Goal: Task Accomplishment & Management: Manage account settings

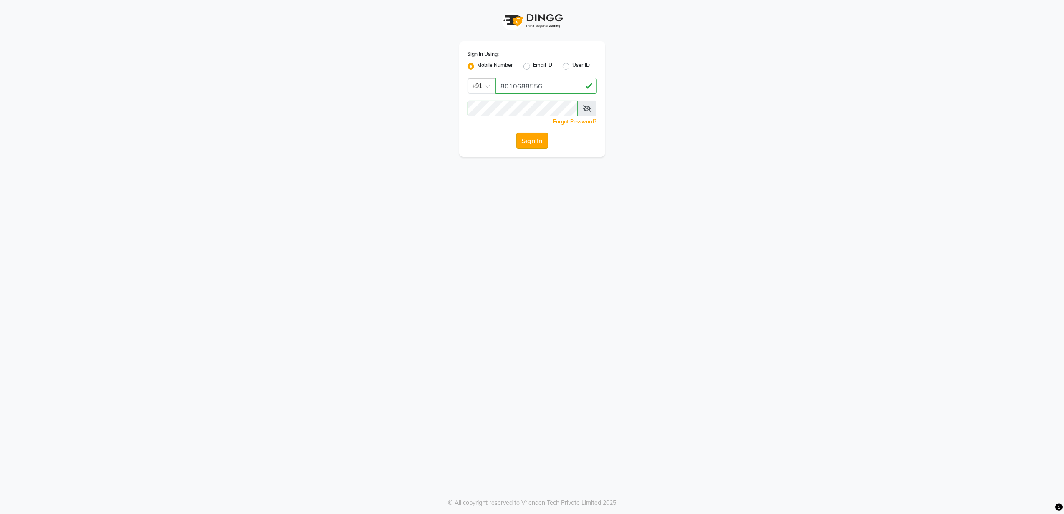
click at [527, 143] on button "Sign In" at bounding box center [533, 141] width 32 height 16
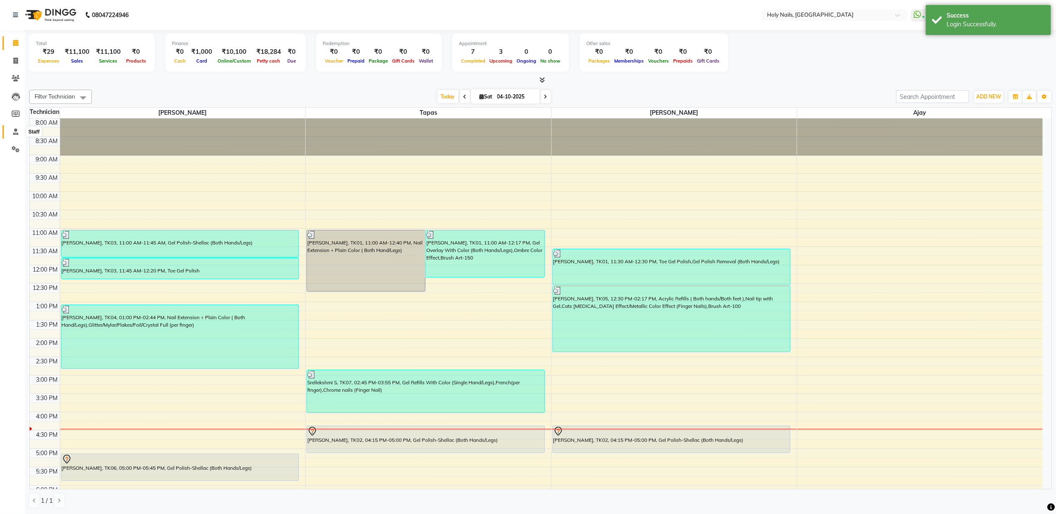
click at [17, 129] on icon at bounding box center [15, 132] width 5 height 6
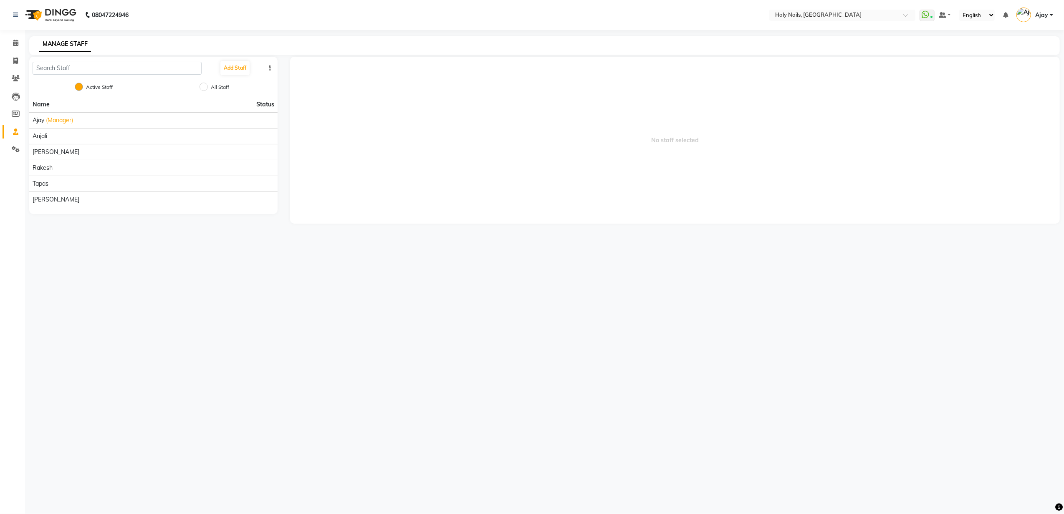
click at [266, 64] on button "button" at bounding box center [270, 68] width 8 height 9
click at [271, 65] on icon "button" at bounding box center [270, 68] width 2 height 6
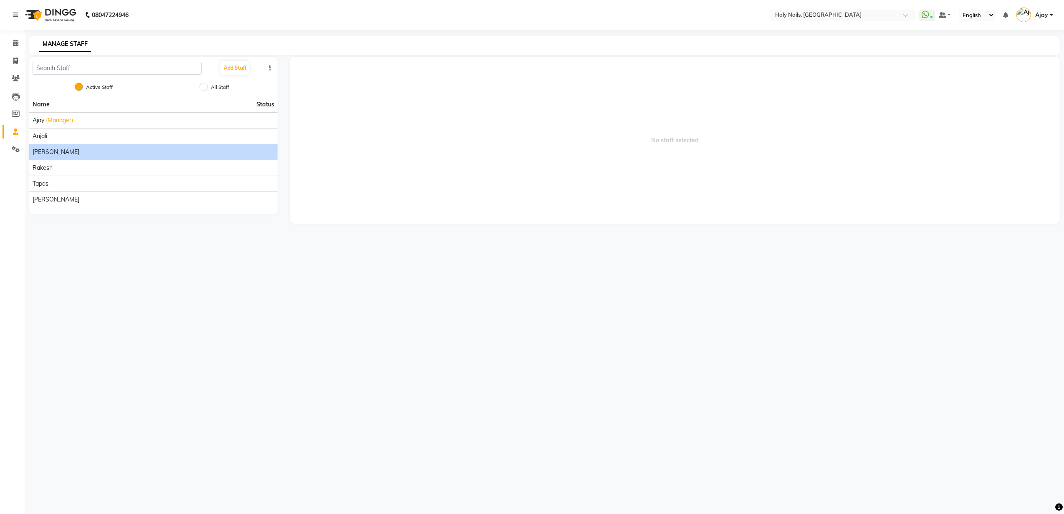
click at [85, 146] on li "[PERSON_NAME]" at bounding box center [153, 152] width 248 height 16
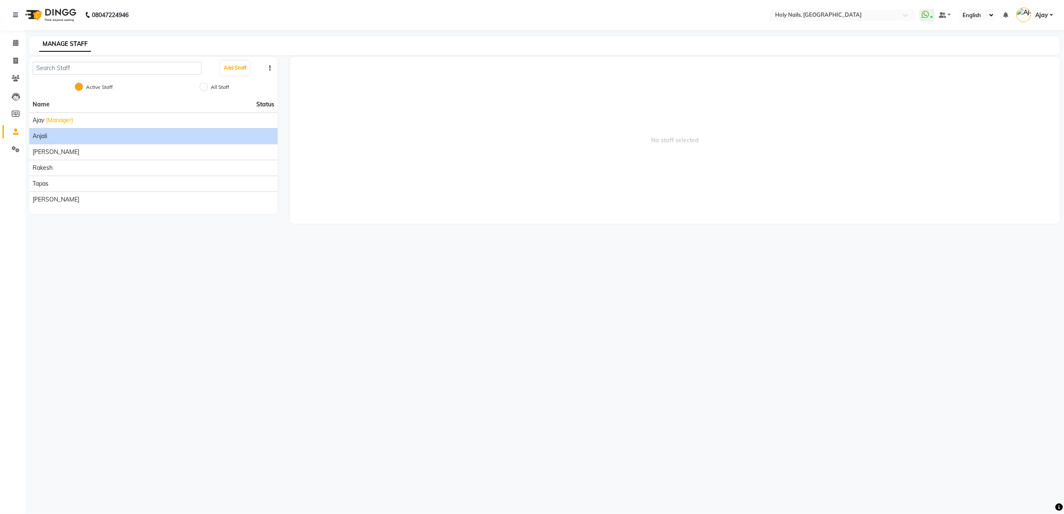
click at [80, 134] on div "Anjali" at bounding box center [154, 136] width 242 height 9
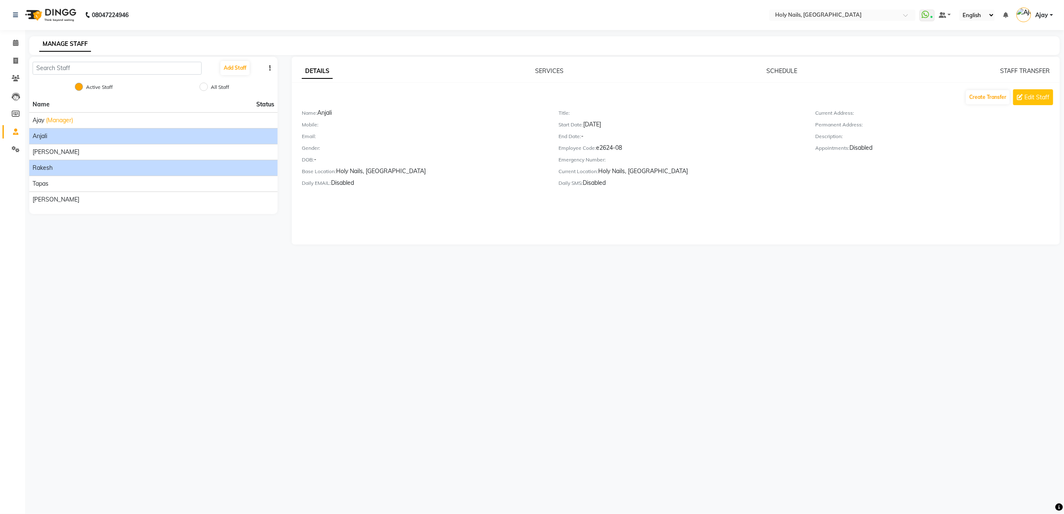
click at [74, 166] on div "Rakesh" at bounding box center [154, 168] width 242 height 9
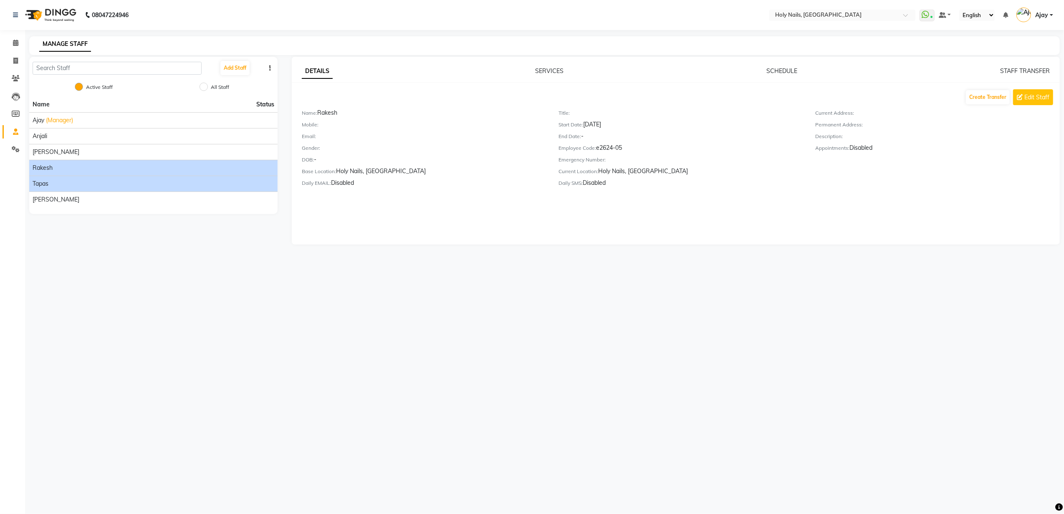
click at [95, 181] on div "Tapas" at bounding box center [154, 184] width 242 height 9
click at [99, 182] on div "Tapas" at bounding box center [154, 184] width 242 height 9
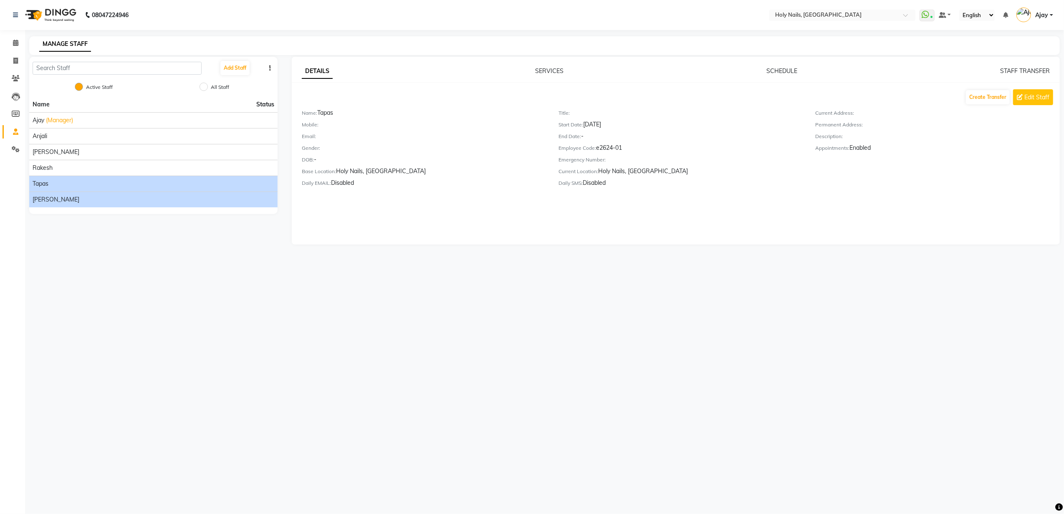
click at [94, 195] on li "[PERSON_NAME]" at bounding box center [153, 200] width 248 height 16
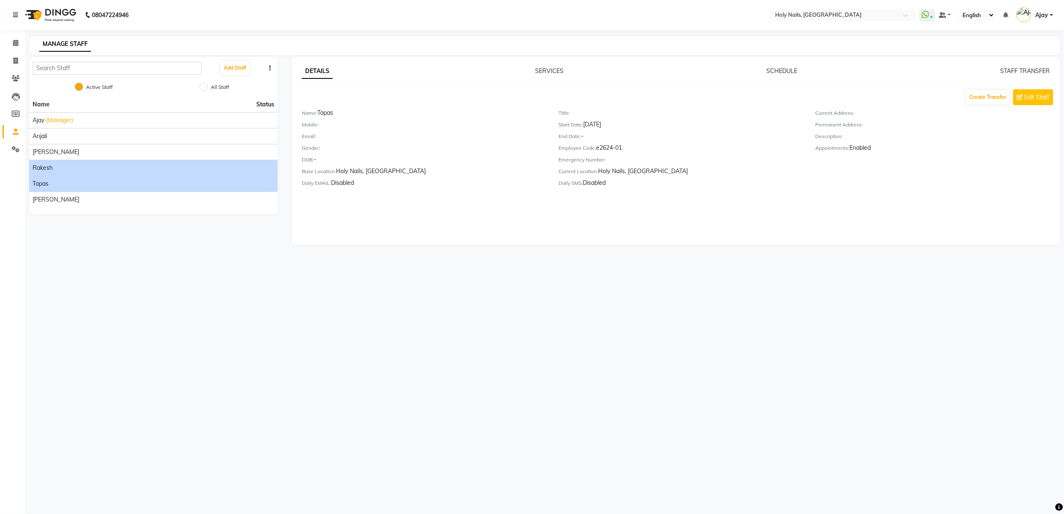
click at [95, 170] on div "Rakesh" at bounding box center [154, 168] width 242 height 9
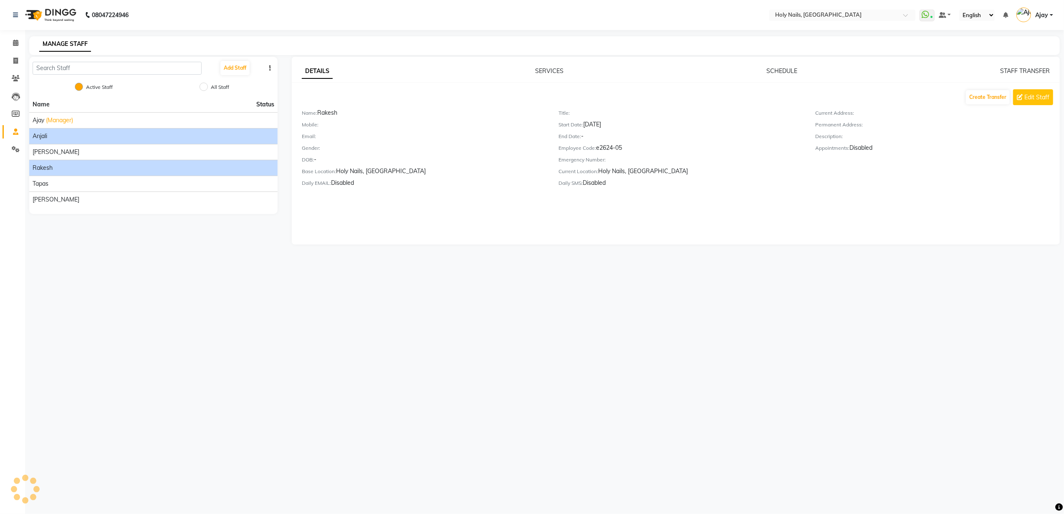
click at [95, 144] on li "Anjali" at bounding box center [153, 136] width 248 height 16
drag, startPoint x: 97, startPoint y: 141, endPoint x: 18, endPoint y: 289, distance: 168.1
click at [18, 289] on div "Calendar Invoice Clients Leads Members Staff Settings Completed InProgress Upco…" at bounding box center [56, 263] width 113 height 478
click at [268, 68] on button "button" at bounding box center [270, 68] width 8 height 9
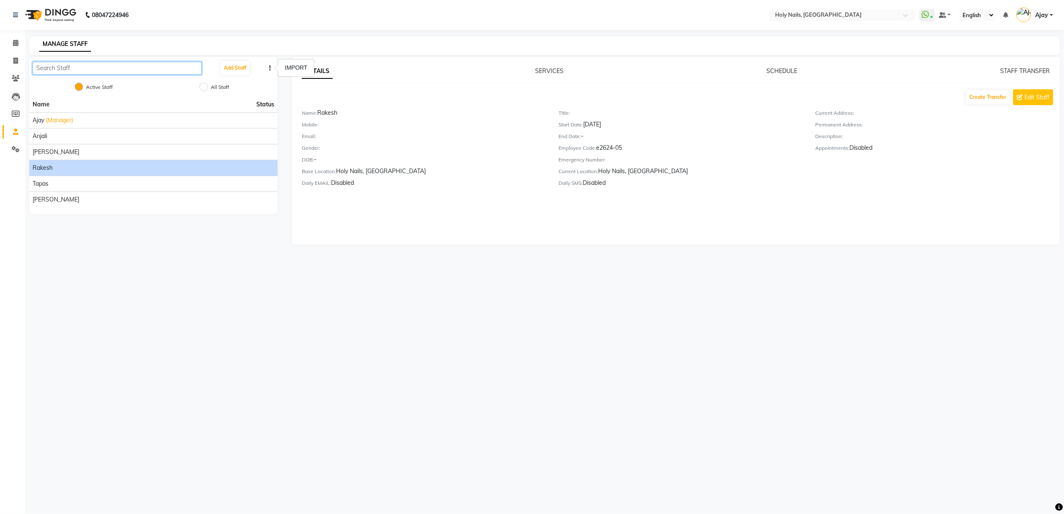
click at [133, 68] on input "text" at bounding box center [117, 68] width 169 height 13
click at [203, 89] on input "All Staff" at bounding box center [204, 87] width 8 height 8
radio input "true"
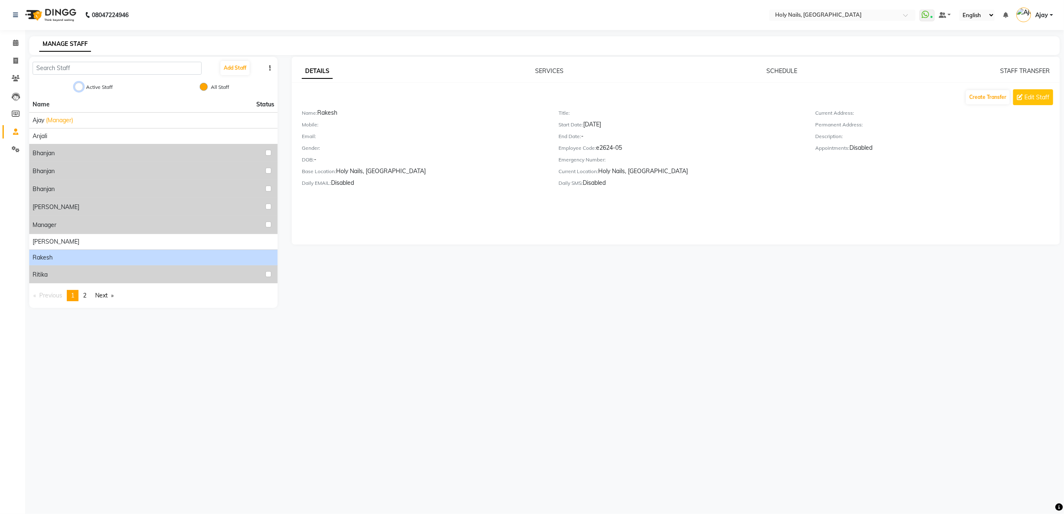
click at [76, 84] on input "Active Staff" at bounding box center [79, 87] width 8 height 8
radio input "true"
radio input "false"
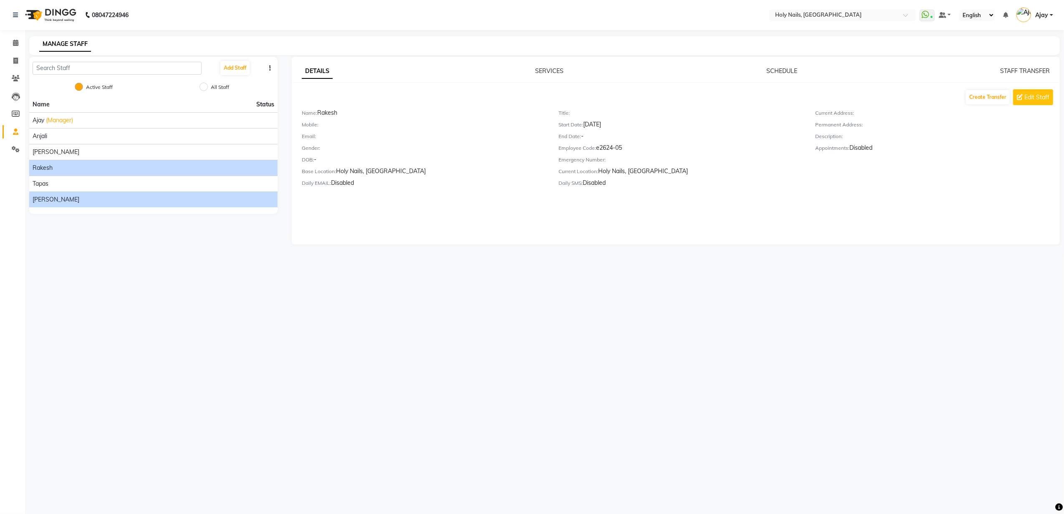
click at [79, 203] on div "[PERSON_NAME]" at bounding box center [154, 199] width 242 height 9
click at [784, 66] on div "DETAILS SERVICES SCHEDULE STAFF TRANSFER Create Transfer Edit Staff Name: [PERS…" at bounding box center [676, 151] width 768 height 188
click at [774, 80] on div "DETAILS SERVICES SCHEDULE STAFF TRANSFER Create Transfer Edit Staff Name: [PERS…" at bounding box center [676, 130] width 768 height 127
click at [804, 67] on div "DETAILS SERVICES SCHEDULE STAFF TRANSFER" at bounding box center [676, 71] width 748 height 9
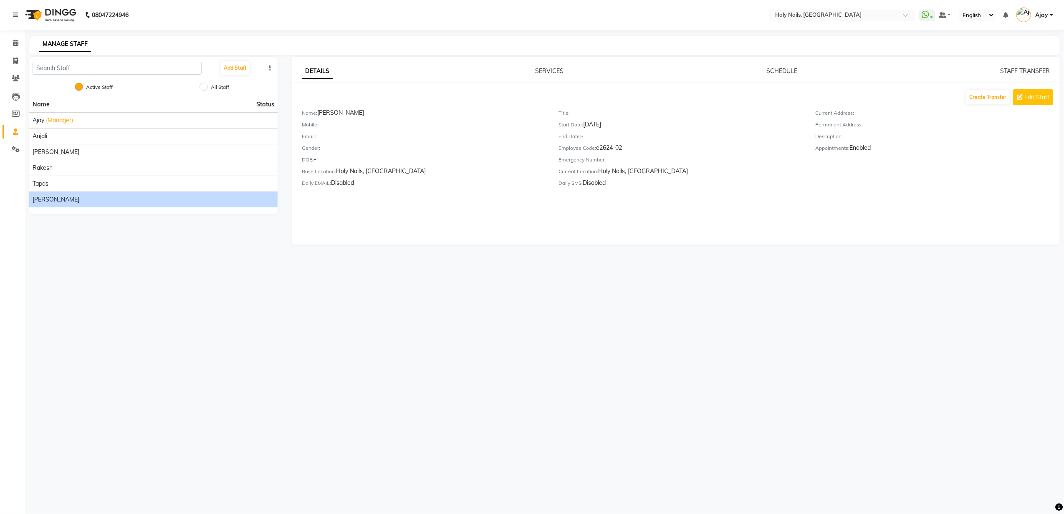
click at [621, 154] on div "Employee Code: e2624-02" at bounding box center [681, 150] width 244 height 12
drag, startPoint x: 521, startPoint y: 151, endPoint x: 317, endPoint y: 146, distance: 203.8
click at [488, 149] on div "Gender:" at bounding box center [424, 150] width 244 height 12
click at [304, 149] on label "Gender:" at bounding box center [311, 148] width 18 height 8
drag, startPoint x: 303, startPoint y: 124, endPoint x: 344, endPoint y: 119, distance: 42.0
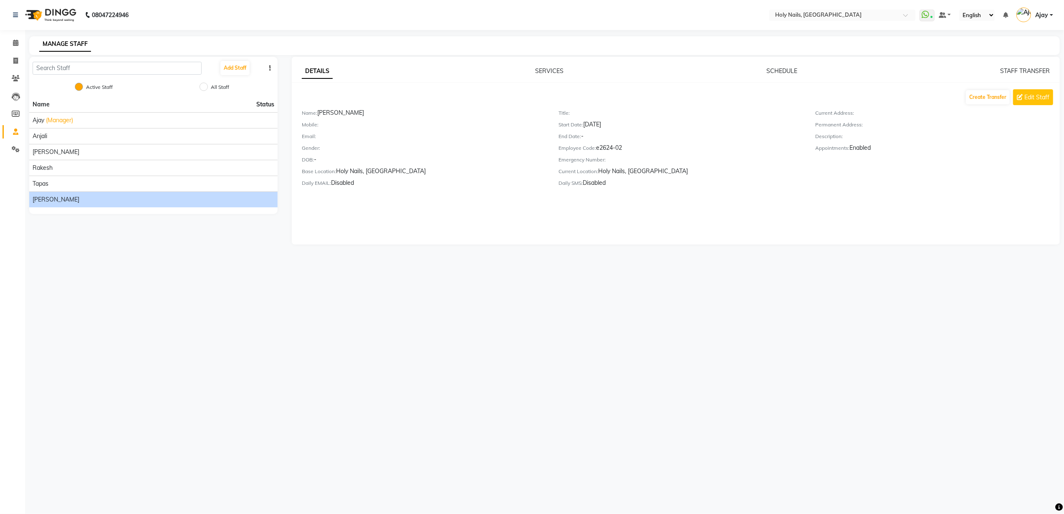
click at [319, 121] on div "Mobile:" at bounding box center [424, 126] width 244 height 12
drag, startPoint x: 500, startPoint y: 182, endPoint x: 494, endPoint y: 180, distance: 6.0
click at [494, 180] on div "Daily EMAIL: Disabled" at bounding box center [424, 185] width 244 height 12
click at [1039, 98] on span "Edit Staff" at bounding box center [1037, 97] width 25 height 9
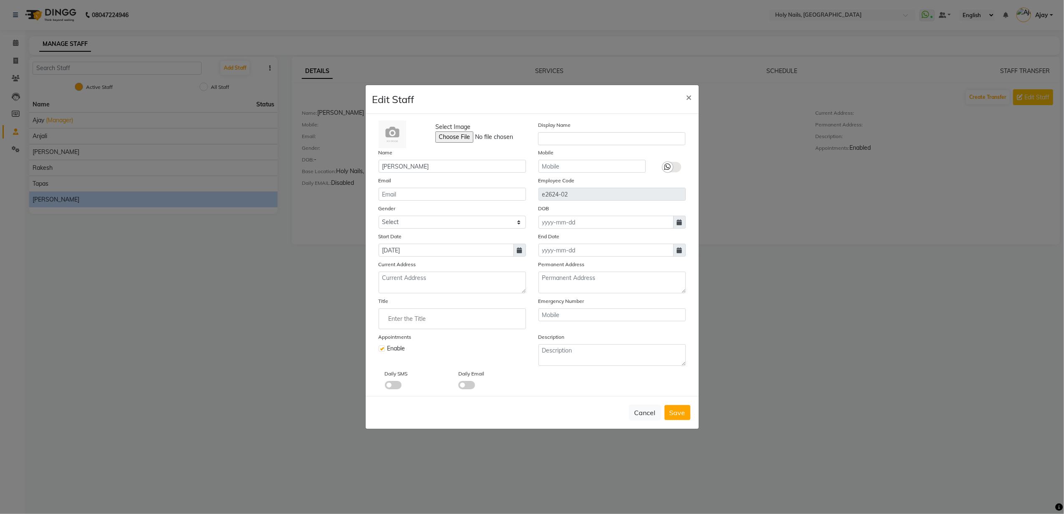
click at [385, 346] on div "Enable" at bounding box center [452, 348] width 147 height 9
click at [383, 347] on label at bounding box center [382, 349] width 6 height 6
click at [383, 347] on input "checkbox" at bounding box center [381, 347] width 5 height 5
click at [383, 347] on label at bounding box center [382, 349] width 6 height 6
click at [383, 347] on input "checkbox" at bounding box center [381, 347] width 5 height 5
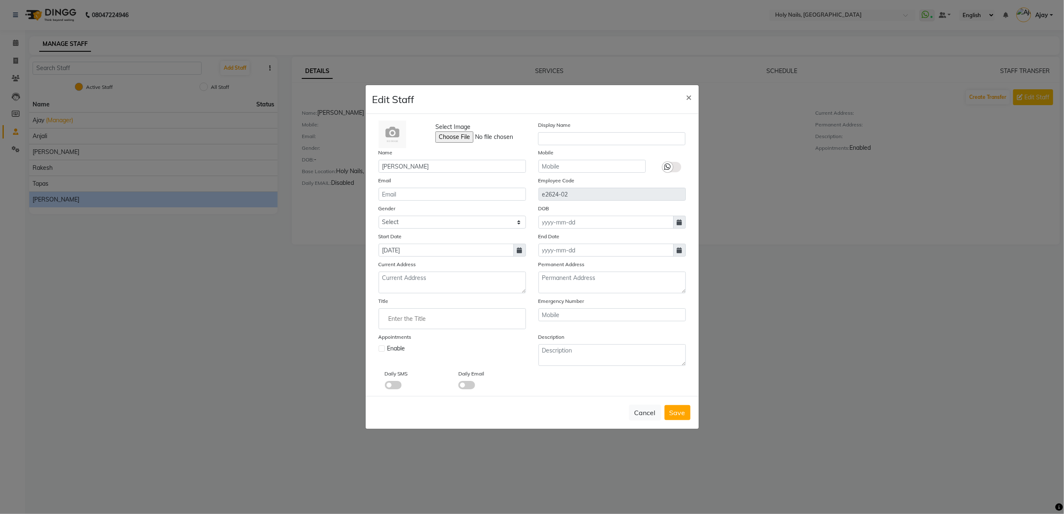
checkbox input "true"
click at [646, 408] on button "Cancel" at bounding box center [645, 413] width 32 height 16
checkbox input "false"
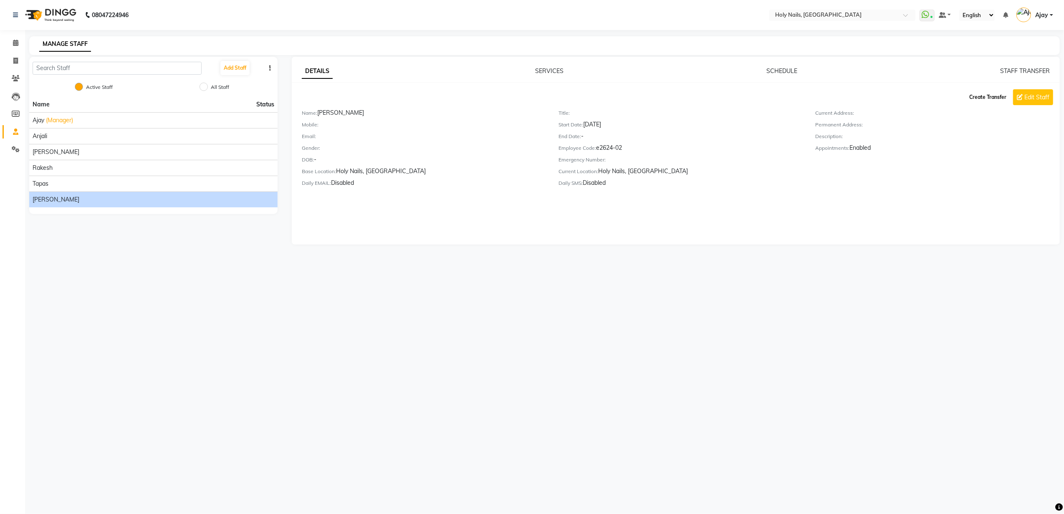
click at [981, 104] on button "Create Transfer" at bounding box center [988, 97] width 44 height 14
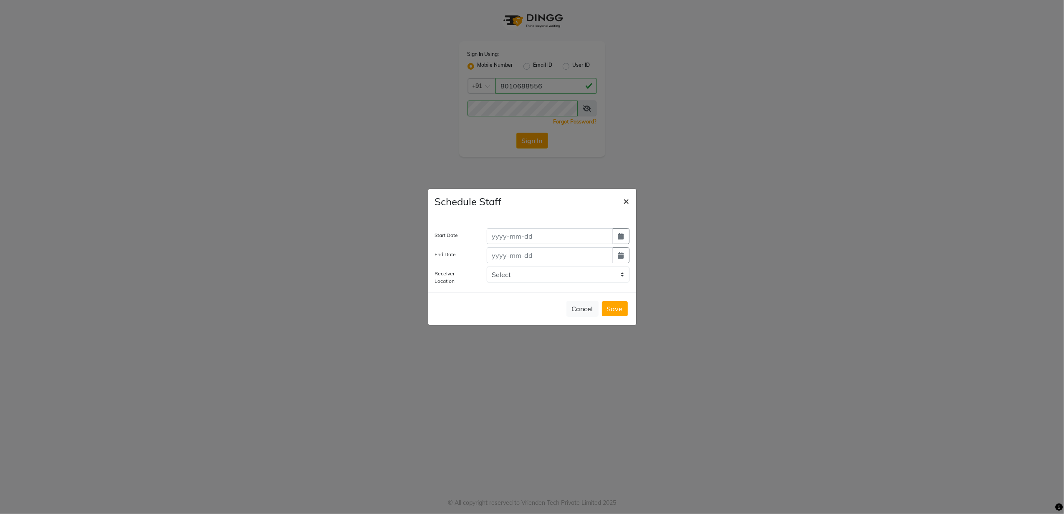
click at [625, 198] on span "×" at bounding box center [627, 201] width 6 height 13
select select
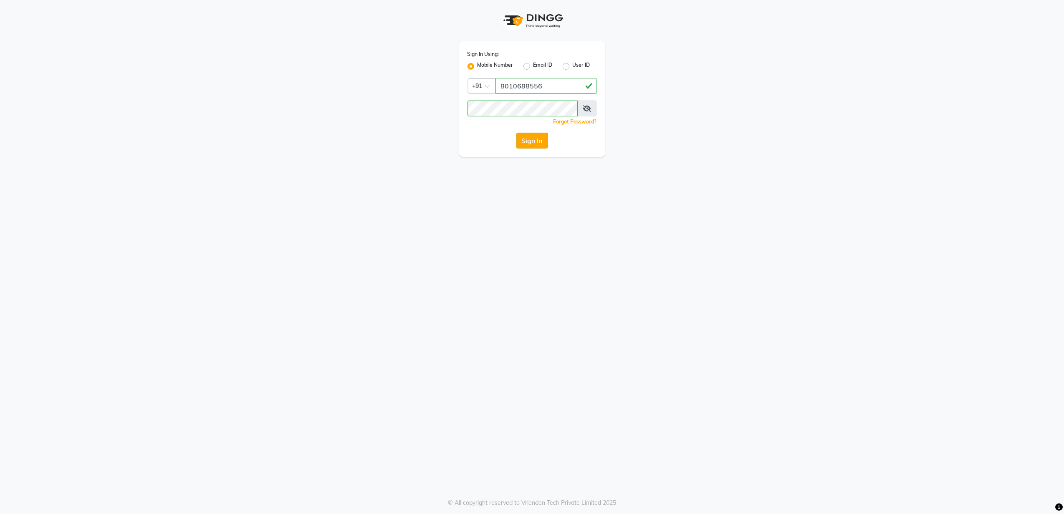
click at [543, 138] on button "Sign In" at bounding box center [533, 141] width 32 height 16
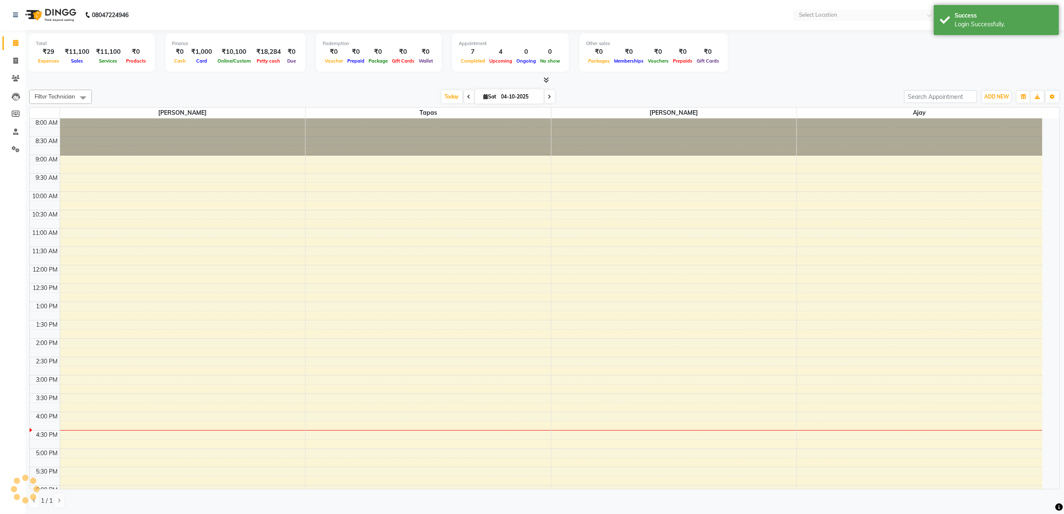
select select "en"
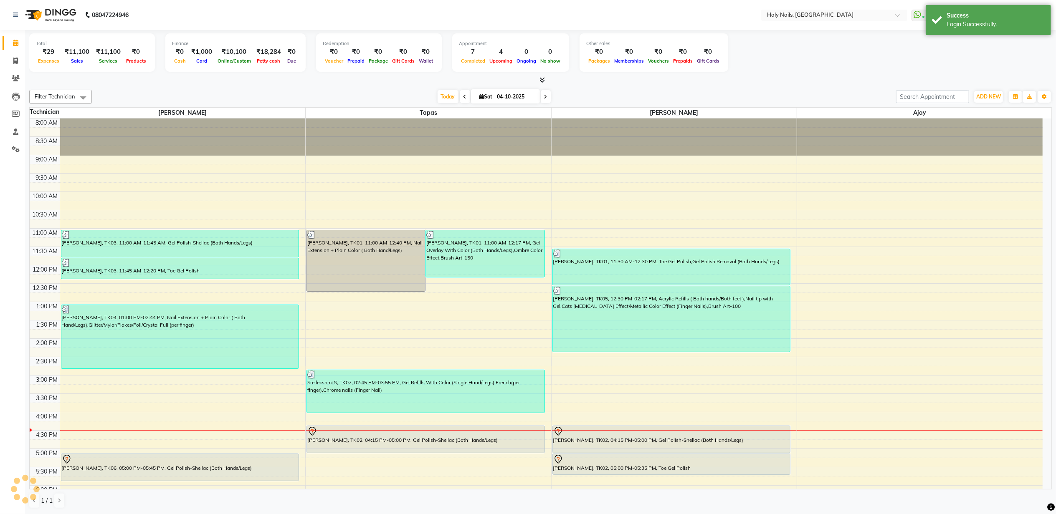
scroll to position [98, 0]
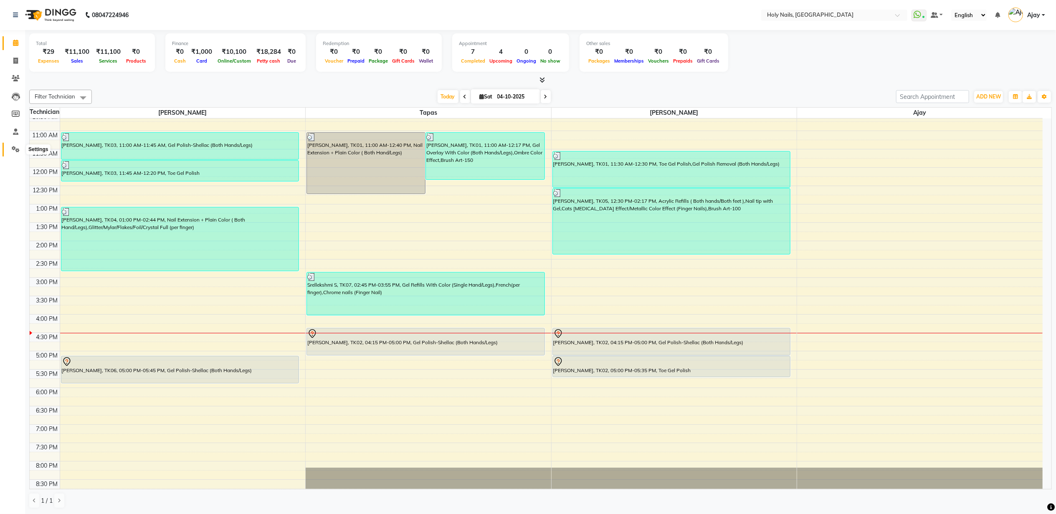
click at [12, 147] on icon at bounding box center [16, 149] width 8 height 6
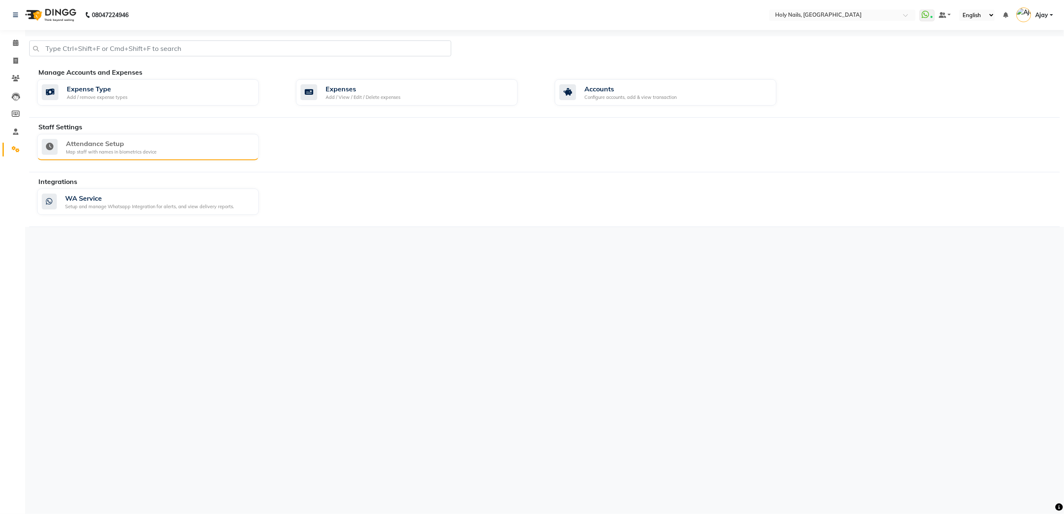
click at [137, 144] on div "Attendance Setup" at bounding box center [111, 144] width 91 height 10
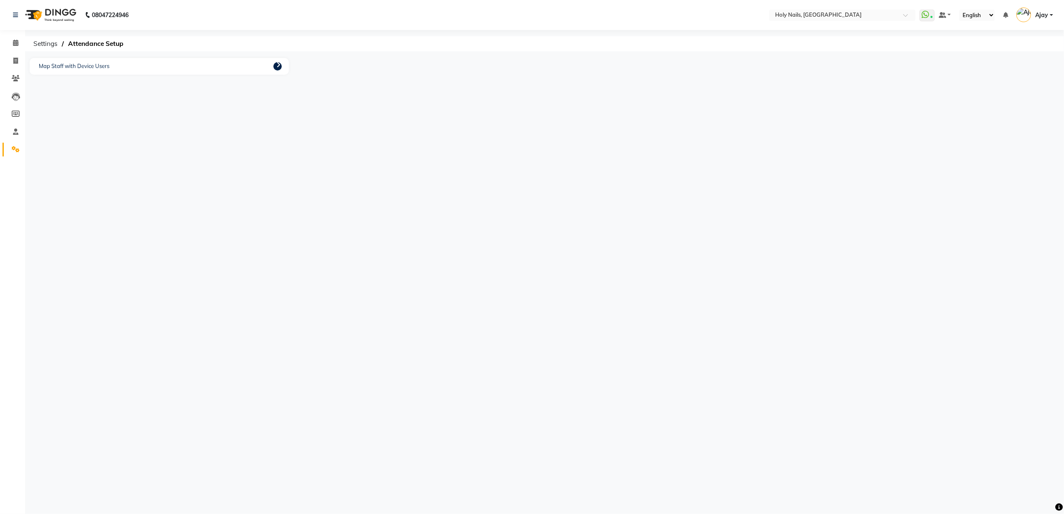
click at [278, 64] on icon at bounding box center [278, 64] width 4 height 7
click at [674, 323] on button "Close" at bounding box center [679, 322] width 23 height 13
click at [19, 145] on span at bounding box center [15, 150] width 15 height 10
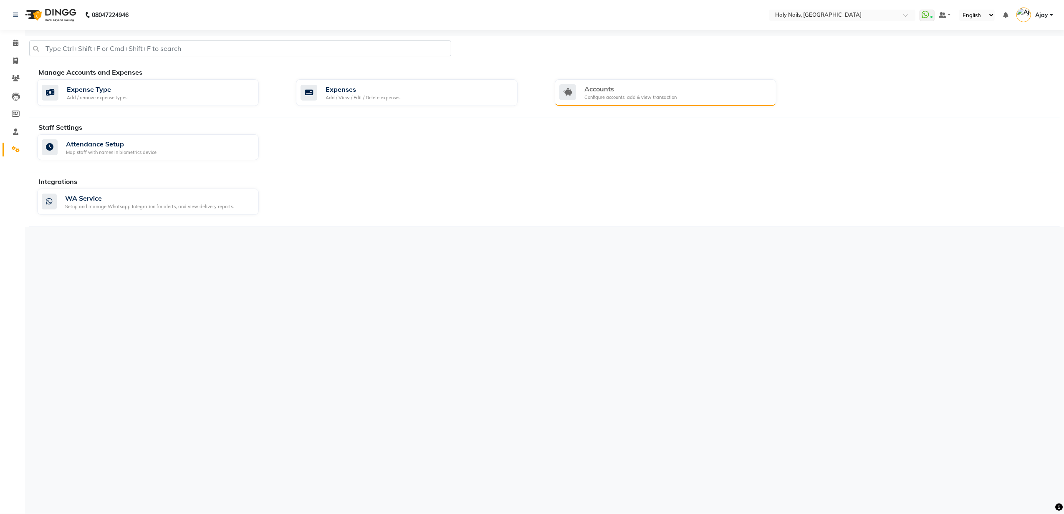
click at [600, 92] on div "Accounts" at bounding box center [631, 89] width 92 height 10
click at [17, 114] on icon at bounding box center [16, 114] width 8 height 6
select select
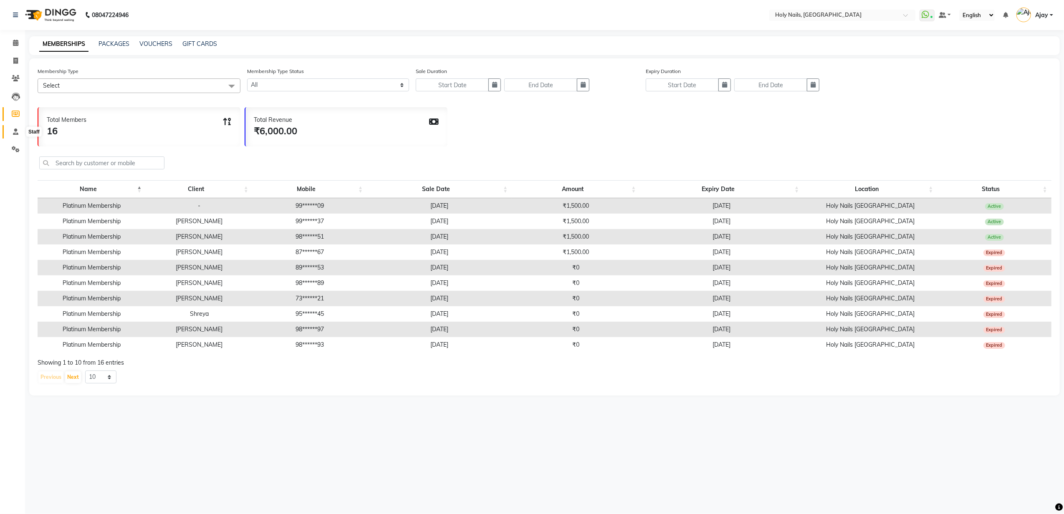
click at [20, 131] on span at bounding box center [15, 132] width 15 height 10
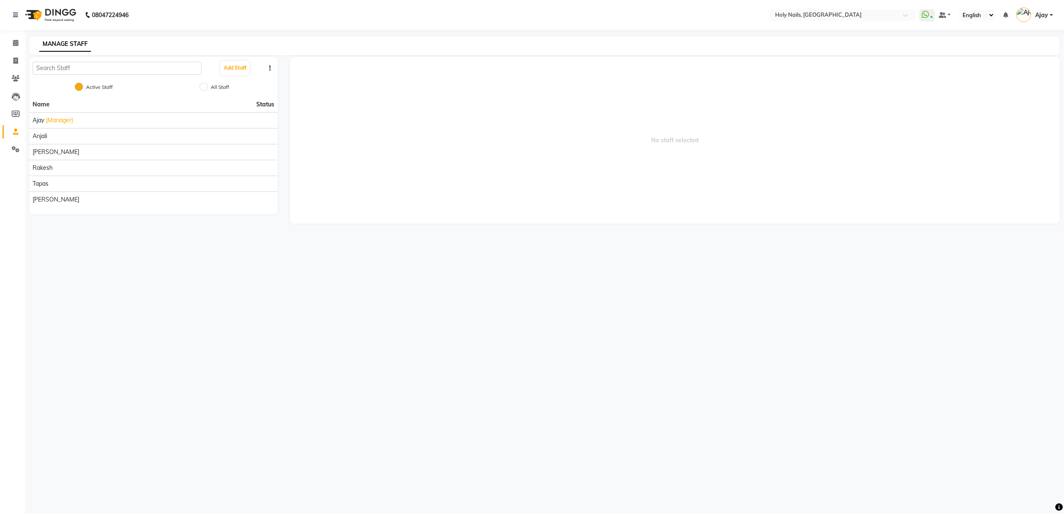
click at [270, 67] on icon "button" at bounding box center [270, 68] width 2 height 6
click at [236, 72] on button "Add Staff" at bounding box center [234, 68] width 29 height 14
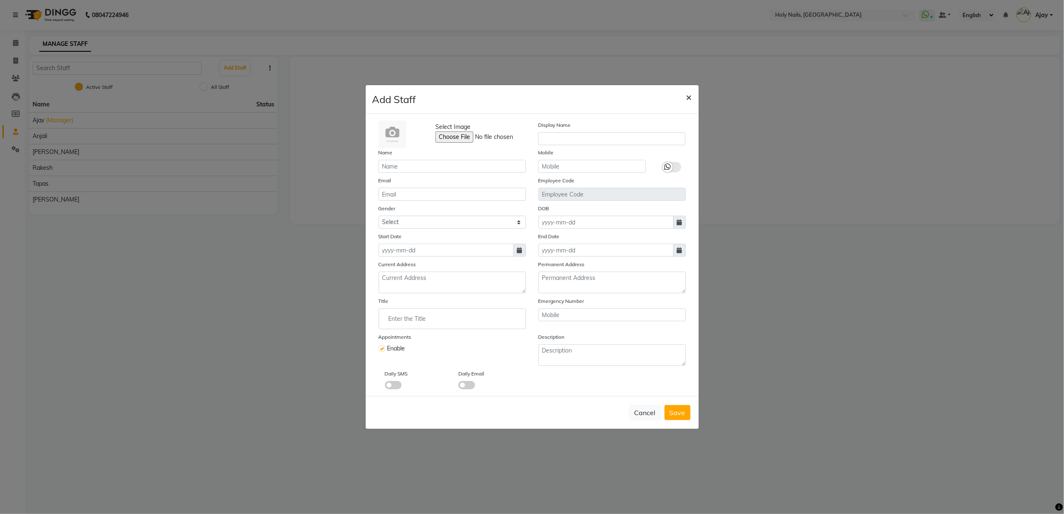
click at [691, 94] on span "×" at bounding box center [689, 97] width 6 height 13
checkbox input "false"
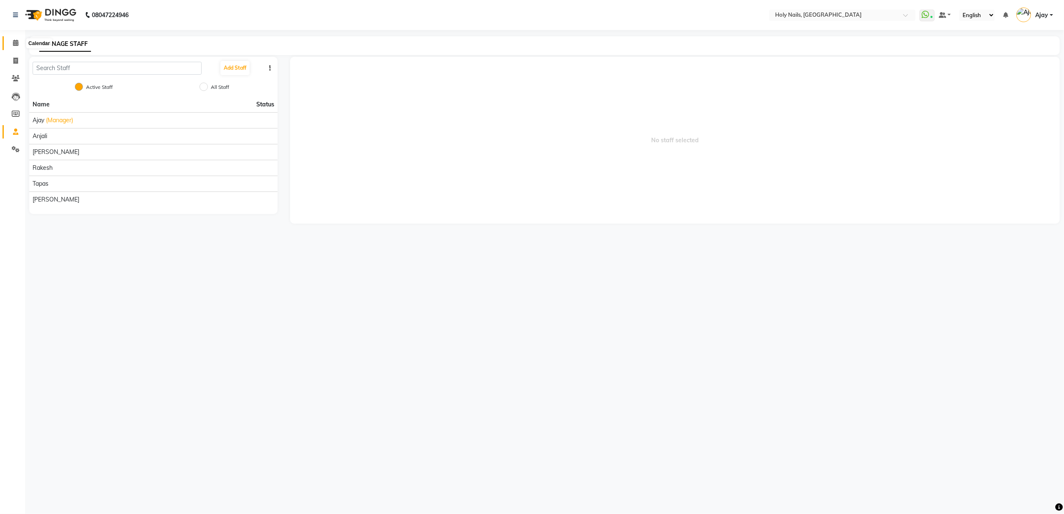
click at [17, 39] on span at bounding box center [15, 43] width 15 height 10
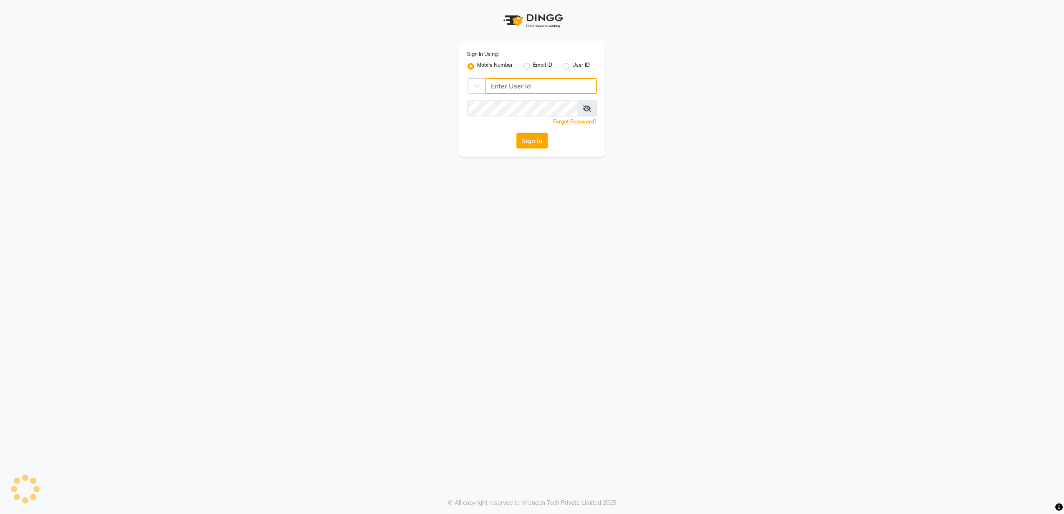
type input "8010688556"
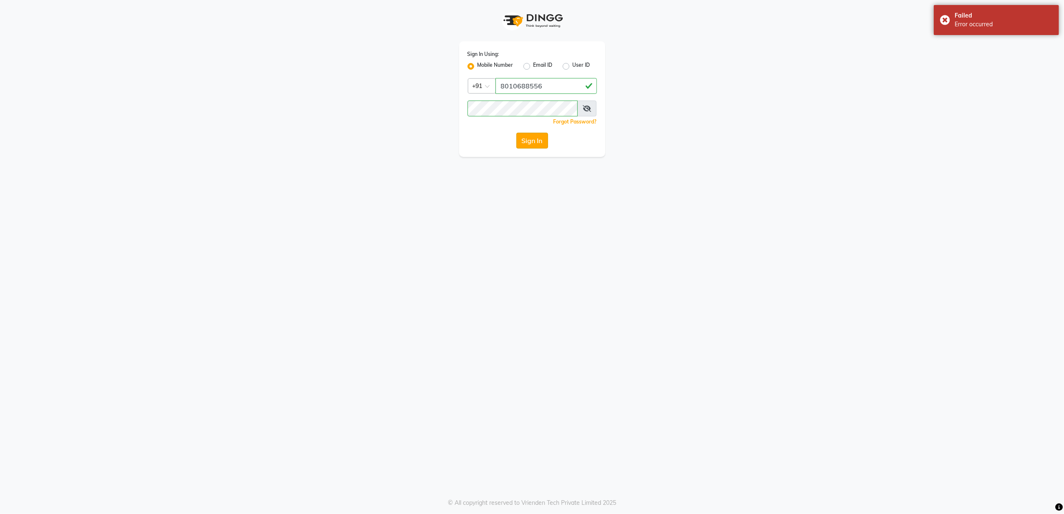
click at [533, 140] on button "Sign In" at bounding box center [533, 141] width 32 height 16
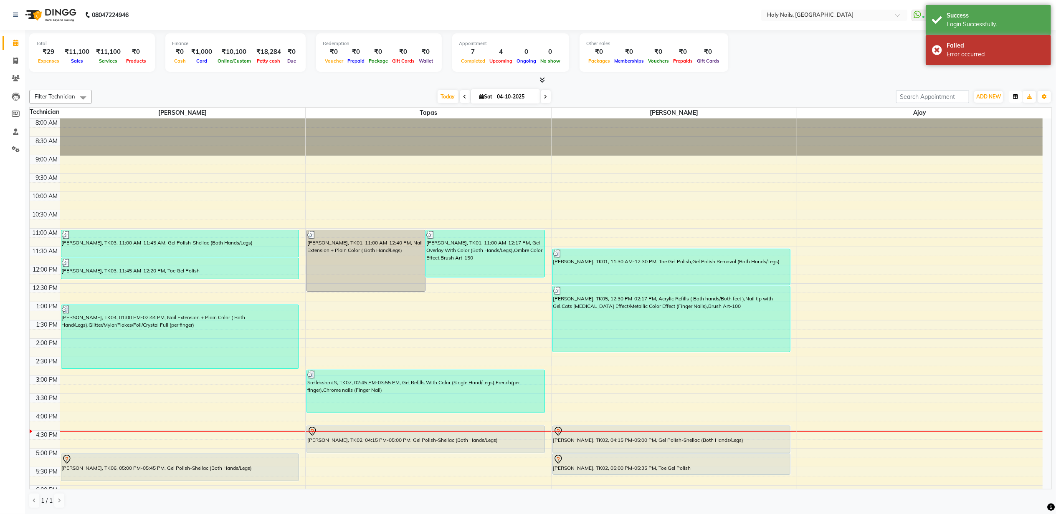
click at [1014, 95] on icon "button" at bounding box center [1015, 96] width 5 height 5
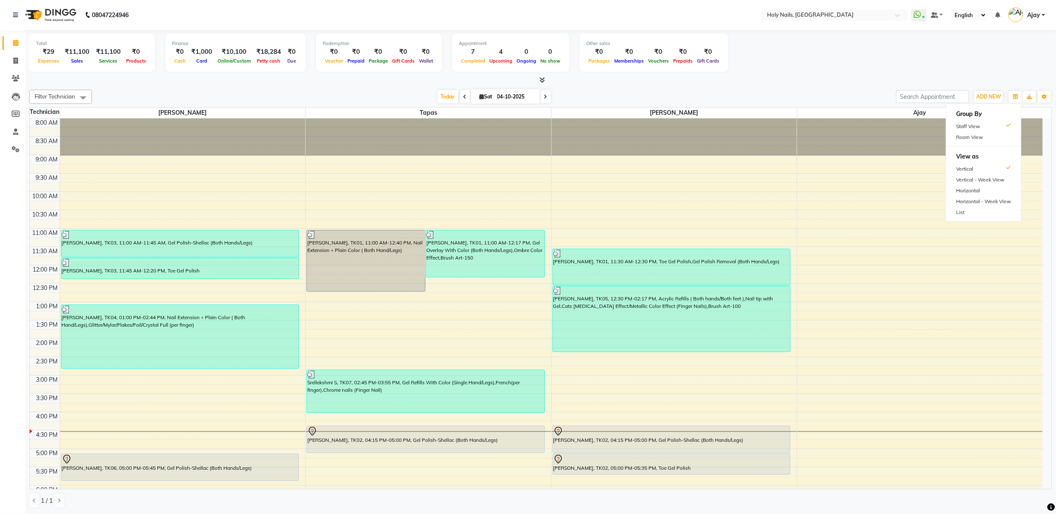
click at [64, 95] on span "Filter Technician" at bounding box center [55, 96] width 41 height 7
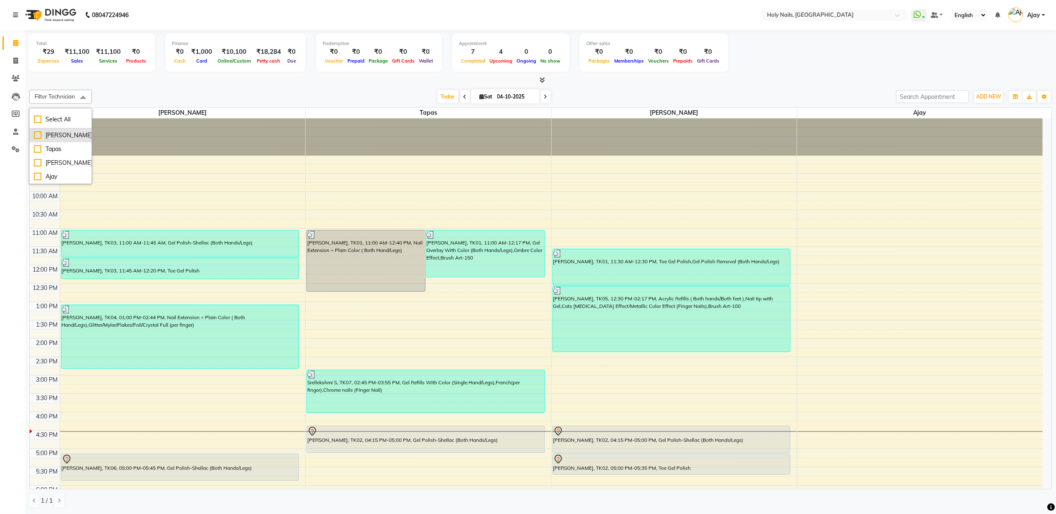
click at [62, 131] on div "[PERSON_NAME]" at bounding box center [60, 135] width 53 height 9
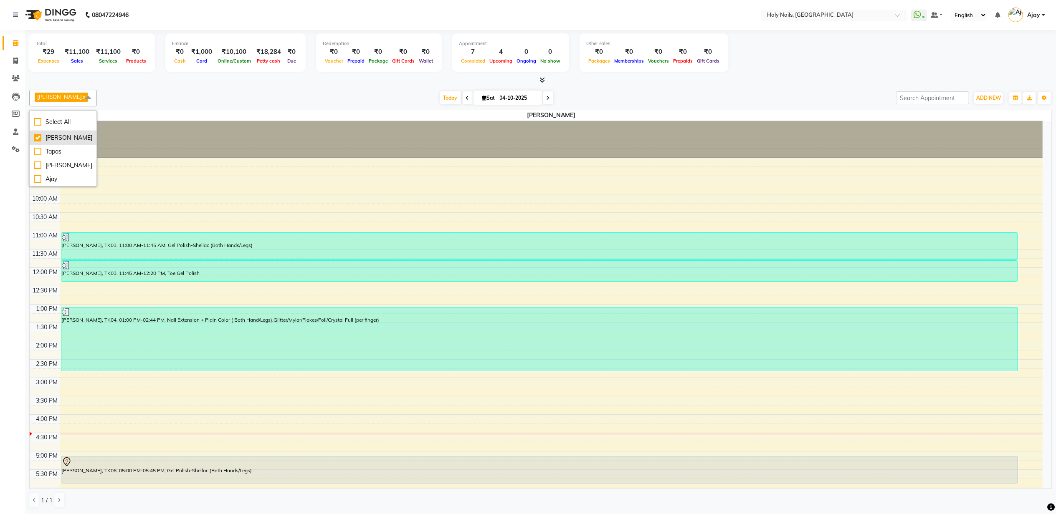
click at [38, 134] on div "[PERSON_NAME]" at bounding box center [63, 138] width 58 height 9
checkbox input "false"
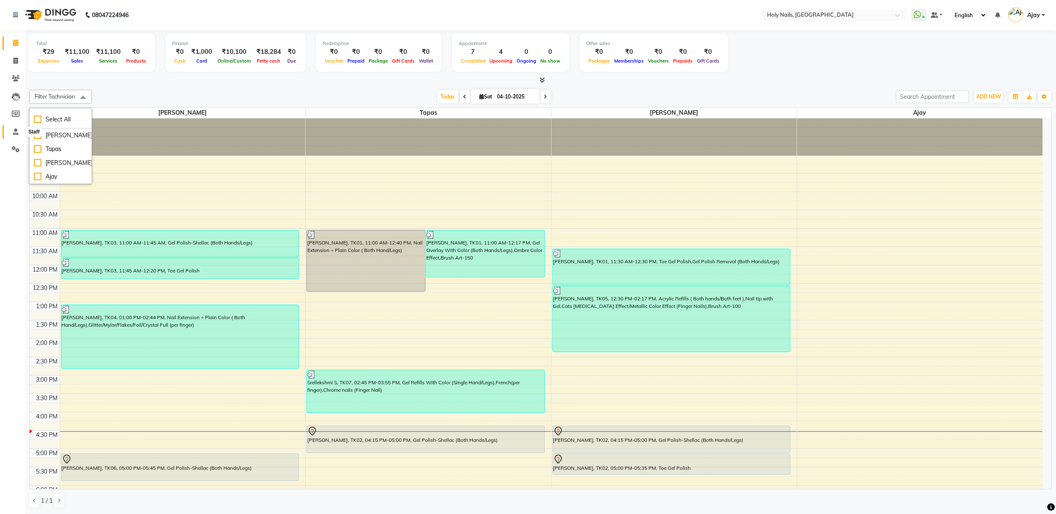
click at [15, 130] on icon at bounding box center [15, 132] width 5 height 6
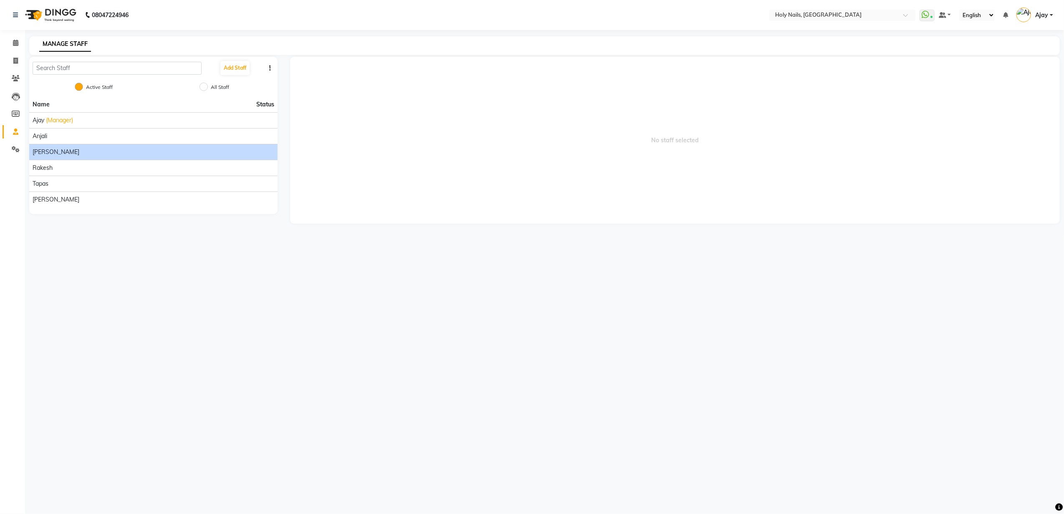
click at [49, 149] on span "[PERSON_NAME]" at bounding box center [56, 152] width 47 height 9
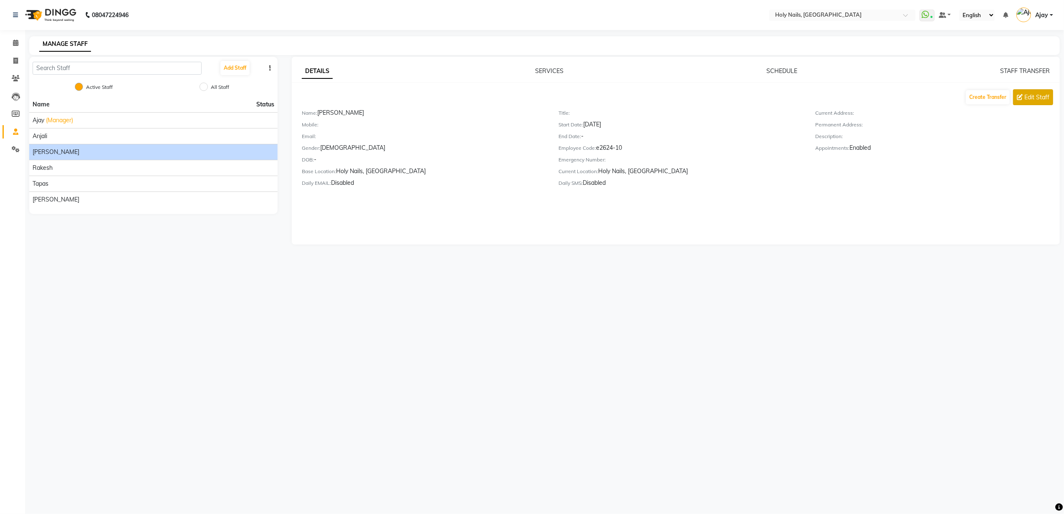
click at [1032, 95] on span "Edit Staff" at bounding box center [1037, 97] width 25 height 9
select select "[DEMOGRAPHIC_DATA]"
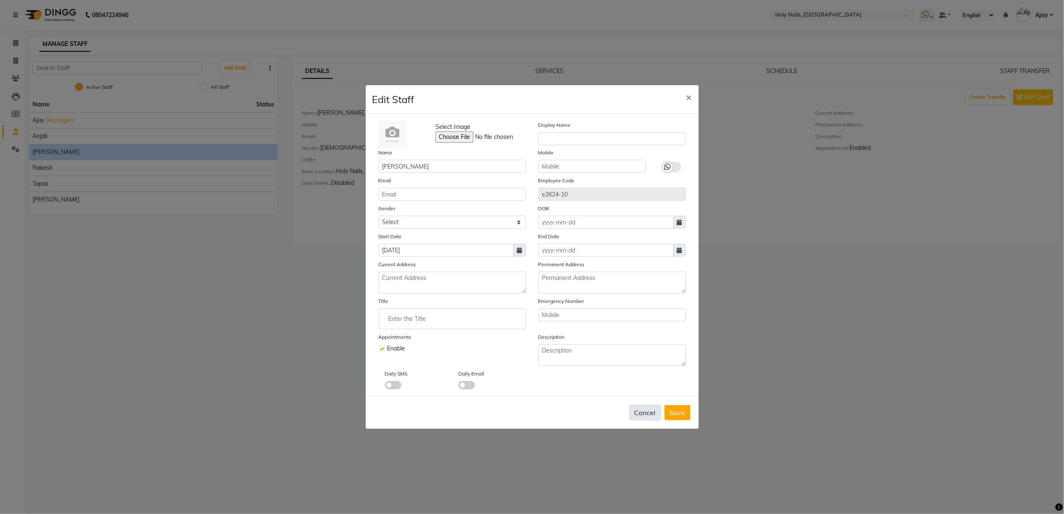
click at [651, 411] on button "Cancel" at bounding box center [645, 413] width 32 height 16
select select
checkbox input "false"
